Goal: Navigation & Orientation: Find specific page/section

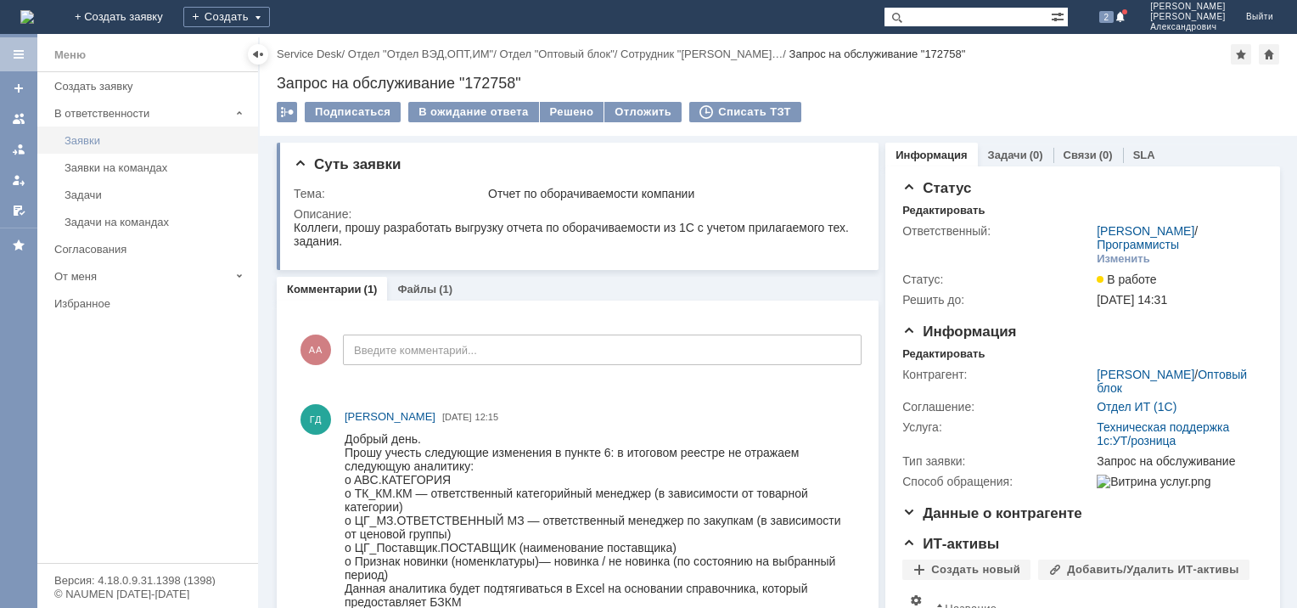
click at [109, 137] on div "Заявки" at bounding box center [156, 140] width 183 height 13
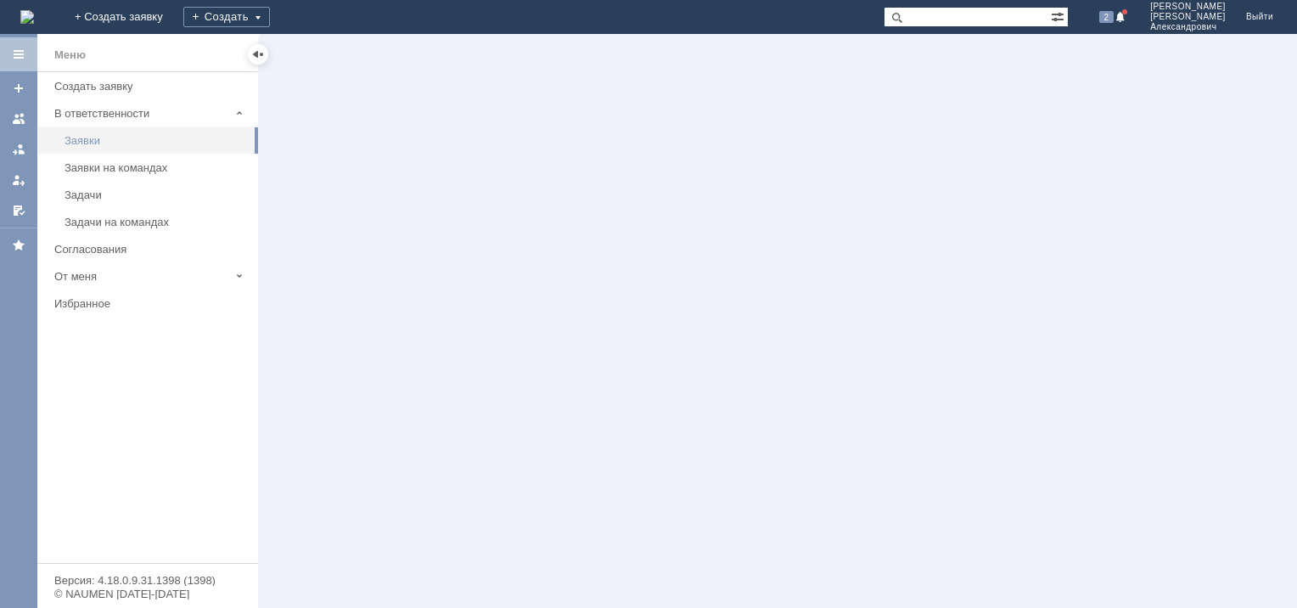
click at [98, 136] on div "Заявки" at bounding box center [156, 140] width 183 height 13
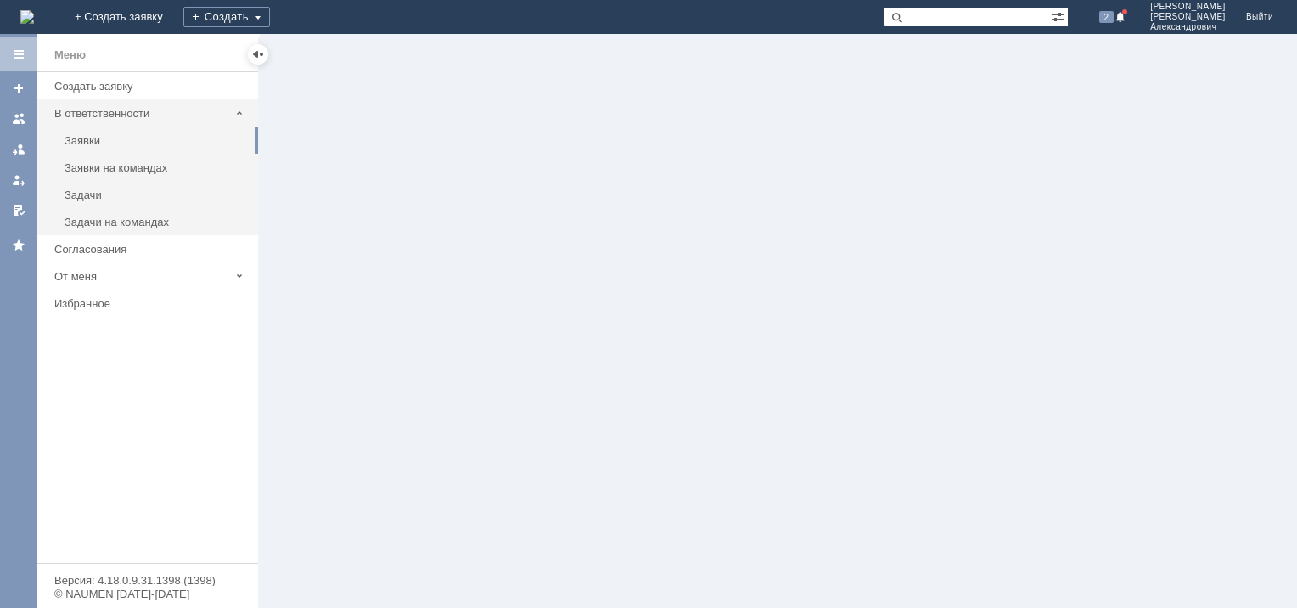
click at [98, 110] on div "В ответственности" at bounding box center [141, 113] width 175 height 13
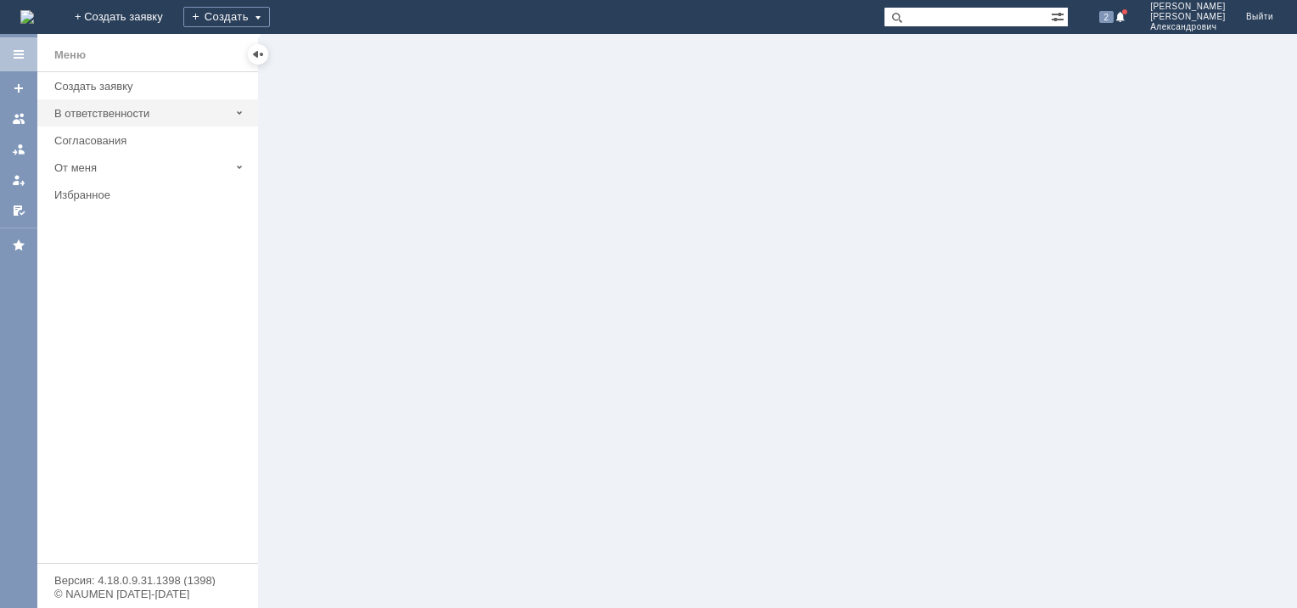
click at [98, 108] on div "В ответственности" at bounding box center [141, 113] width 175 height 13
click at [106, 134] on div "Заявки" at bounding box center [156, 140] width 183 height 13
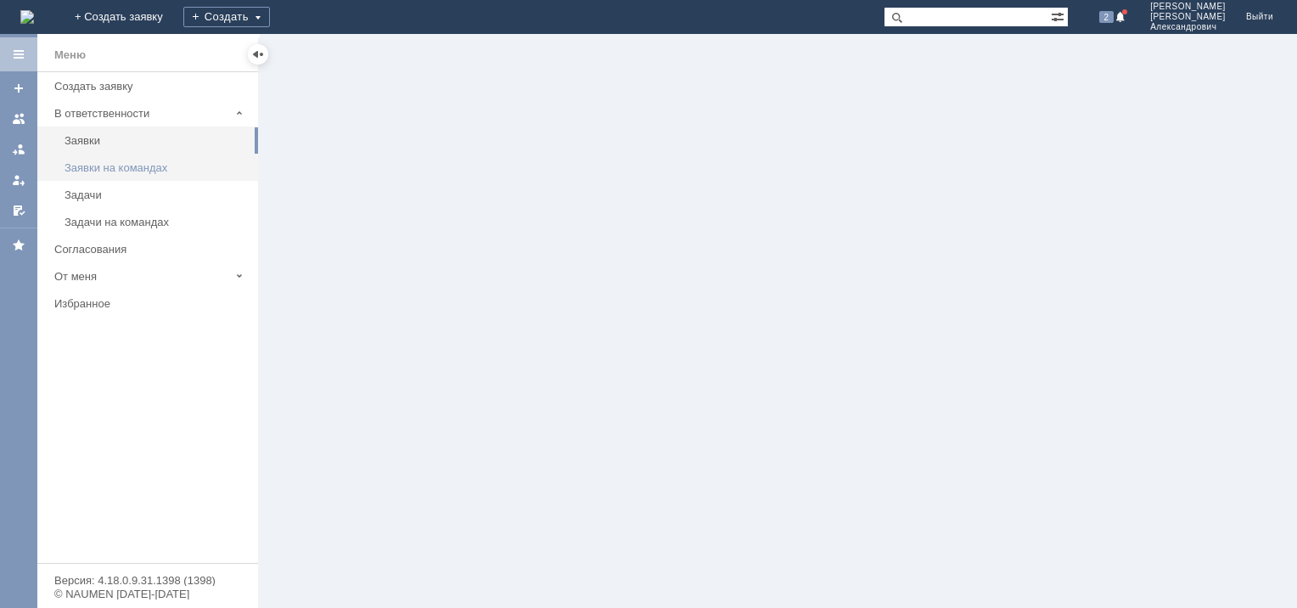
click at [96, 164] on div "Заявки на командах" at bounding box center [156, 167] width 183 height 13
click at [82, 132] on link "Заявки" at bounding box center [156, 140] width 197 height 26
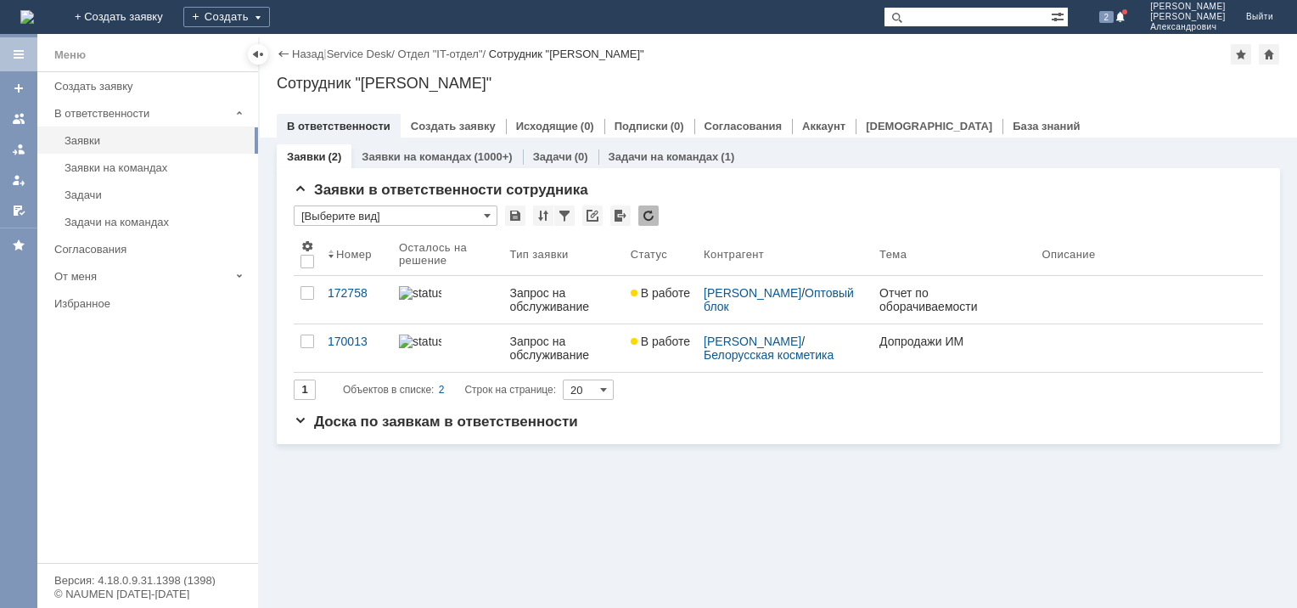
click at [802, 523] on div "Заявки (2) Заявки на командах (1000+) Задачи (0) Задачи на командах (1) Заявки …" at bounding box center [778, 373] width 1037 height 470
